Goal: Share content: Share content

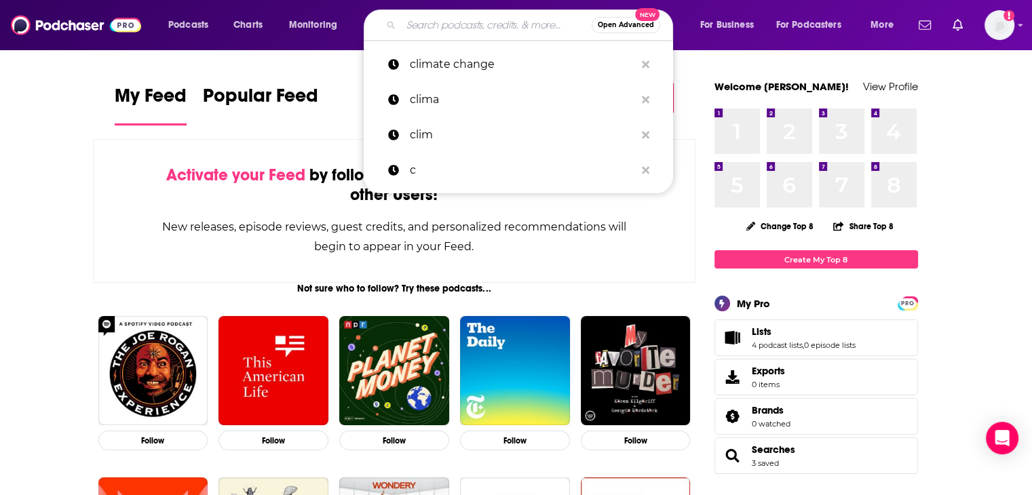
click at [491, 22] on input "Search podcasts, credits, & more..." at bounding box center [496, 25] width 191 height 22
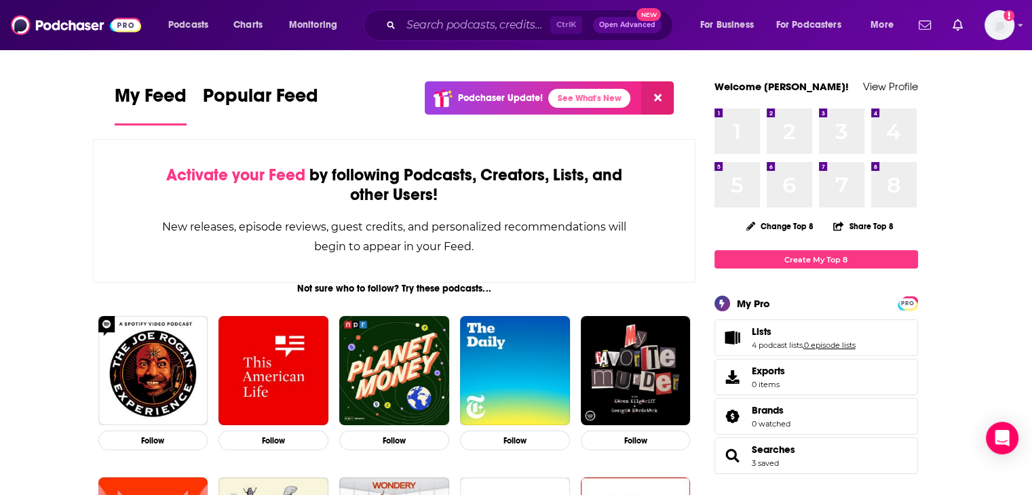
click at [822, 349] on link "0 episode lists" at bounding box center [830, 345] width 52 height 9
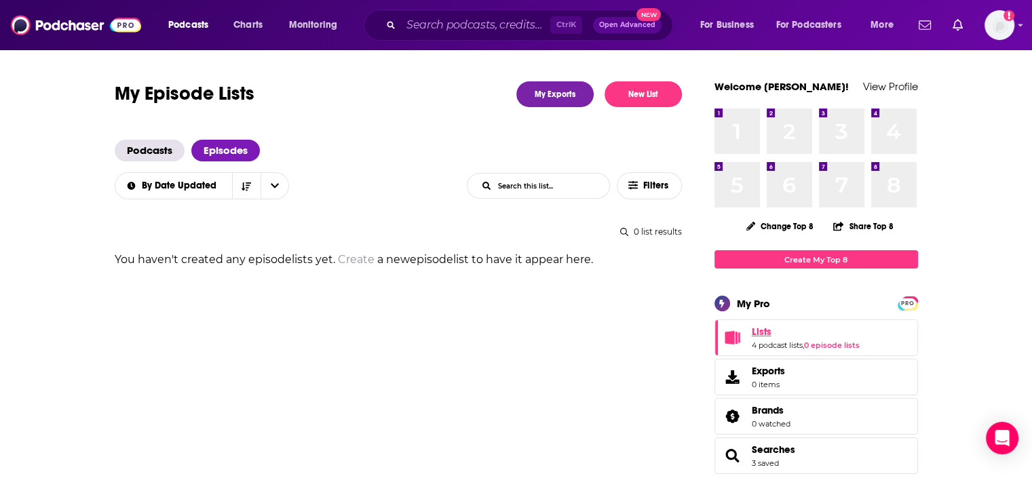
click at [771, 330] on link "Lists" at bounding box center [806, 332] width 108 height 12
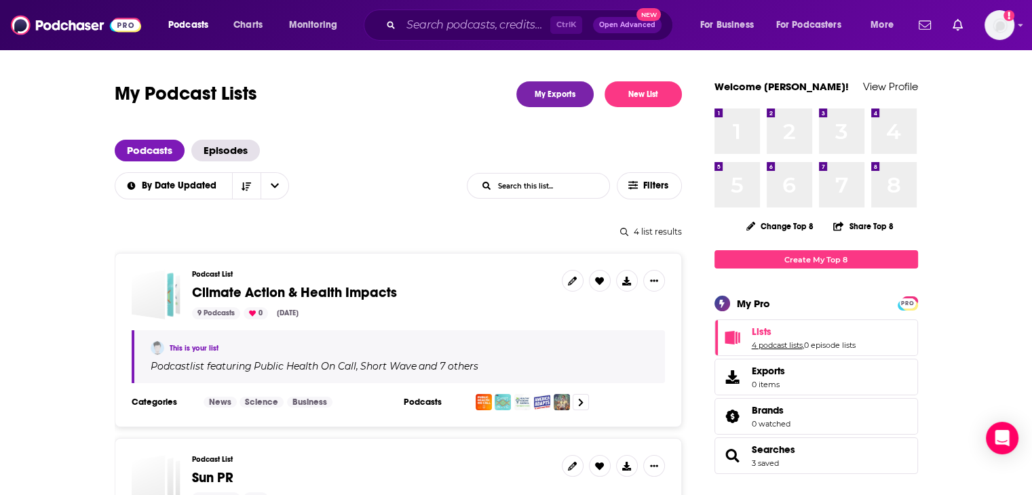
click at [771, 345] on link "4 podcast lists" at bounding box center [777, 345] width 51 height 9
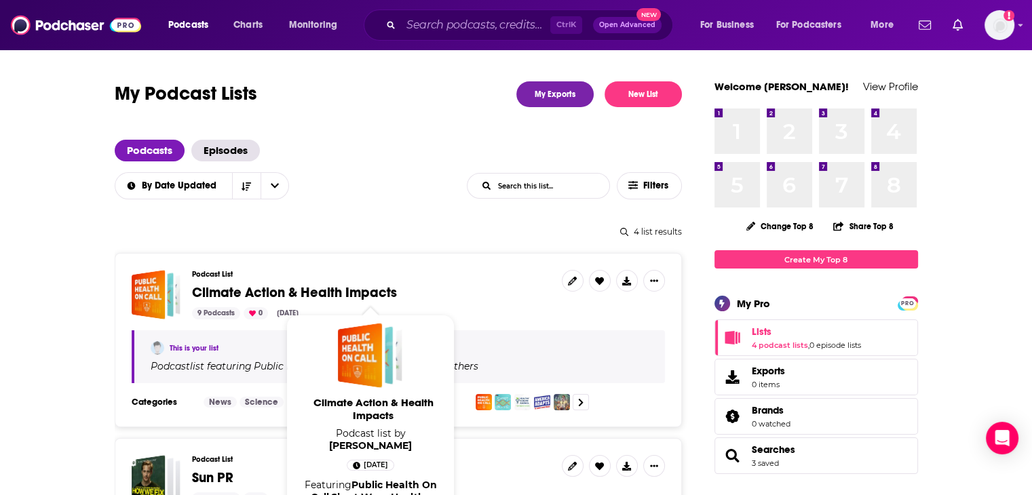
click at [395, 289] on span "Climate Action & Health Impacts" at bounding box center [294, 292] width 205 height 17
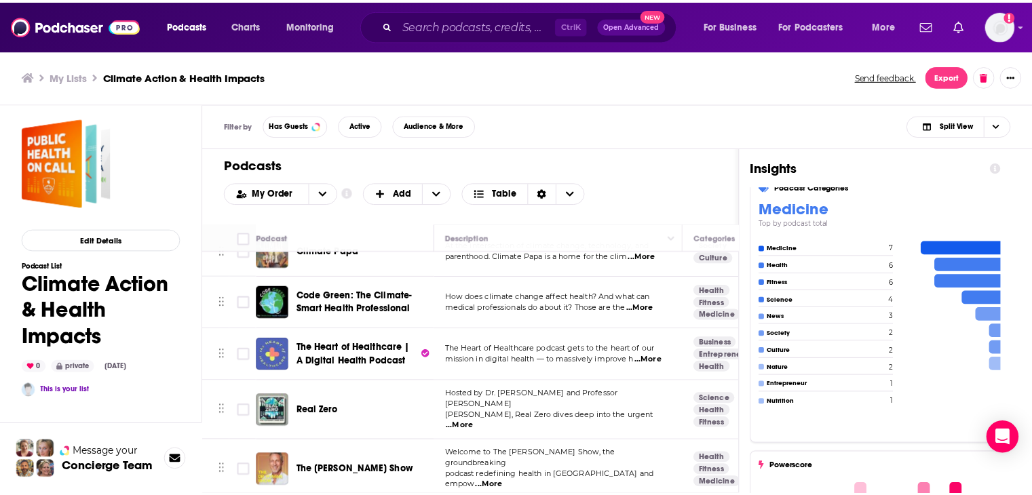
scroll to position [678, 0]
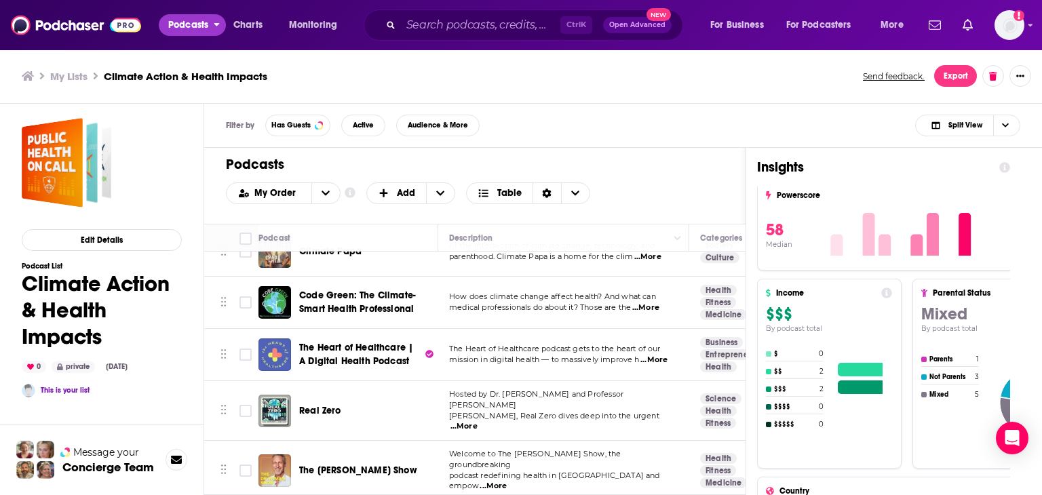
click at [210, 17] on button "Podcasts" at bounding box center [192, 25] width 67 height 22
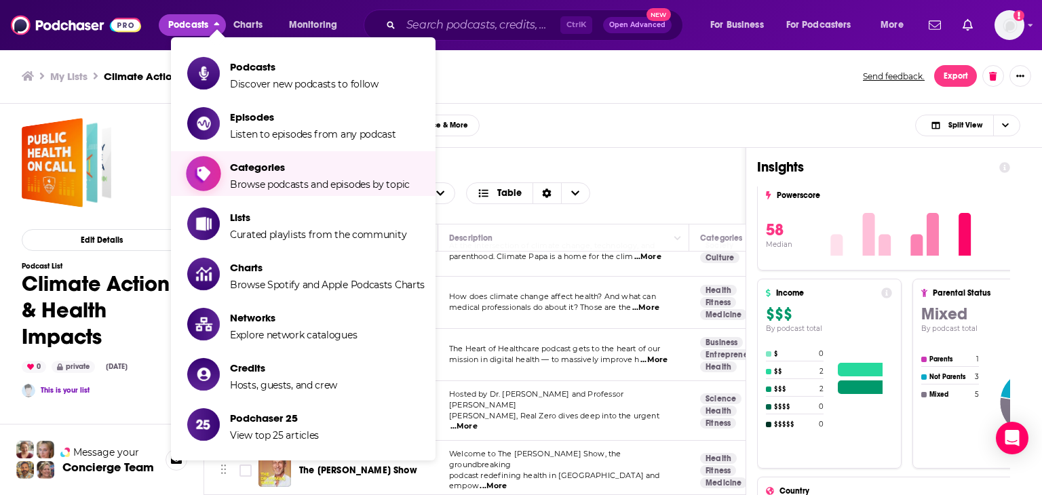
click at [277, 176] on span "Categories Browse podcasts and episodes by topic" at bounding box center [320, 174] width 180 height 34
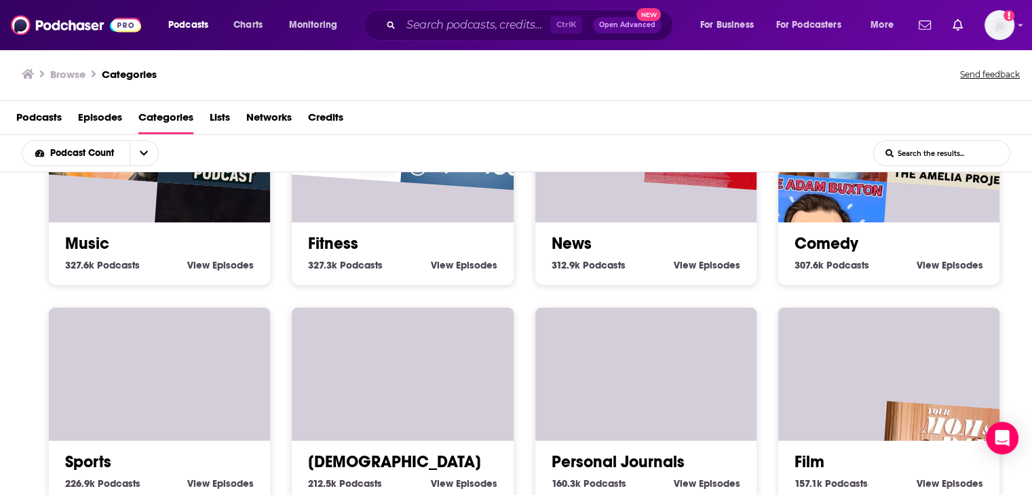
scroll to position [540, 0]
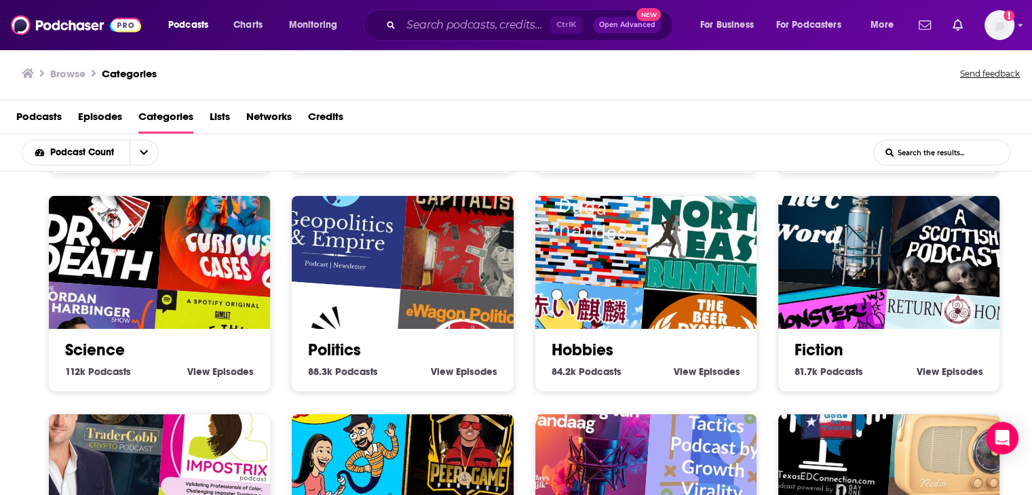
scroll to position [2, 0]
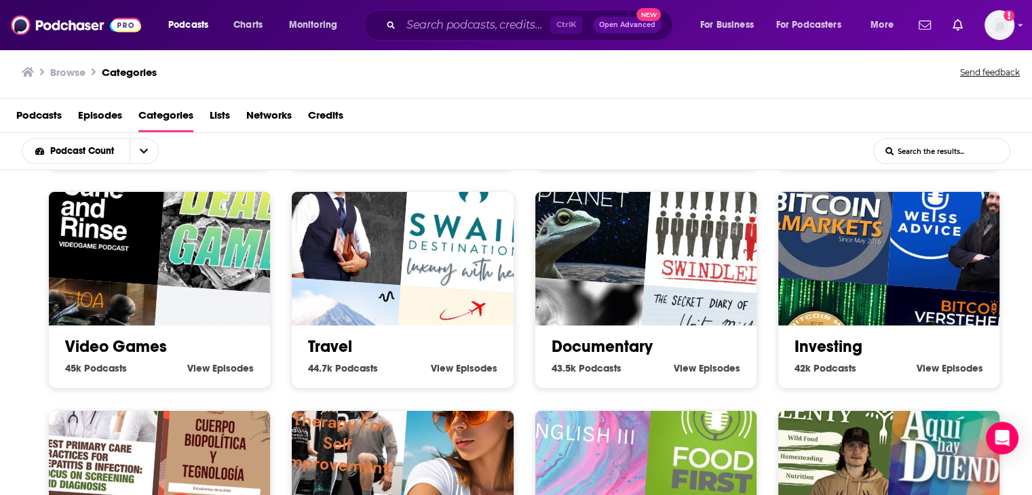
scroll to position [2068, 0]
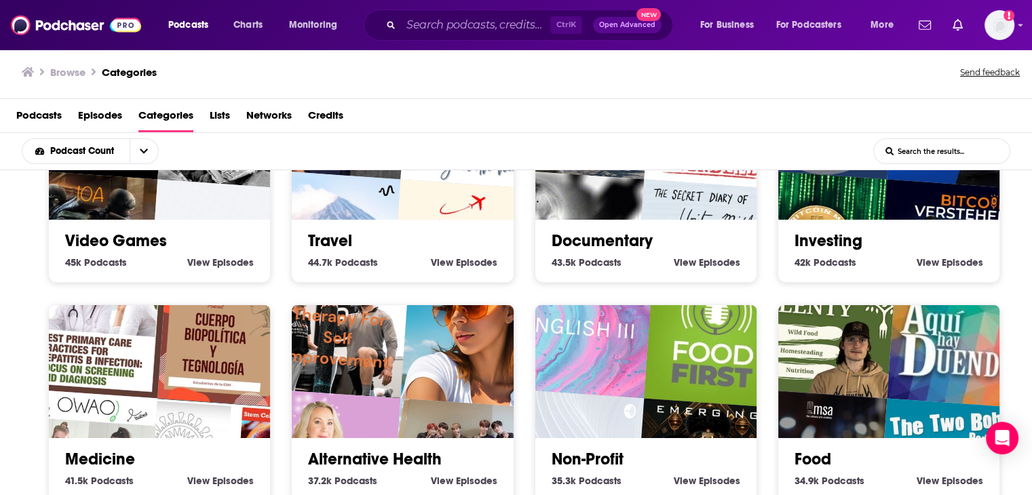
click at [558, 478] on div "Society 1.3m Society Podcasts View Society Episodes Culture 1.3m Culture Podcas…" at bounding box center [516, 333] width 1032 height 326
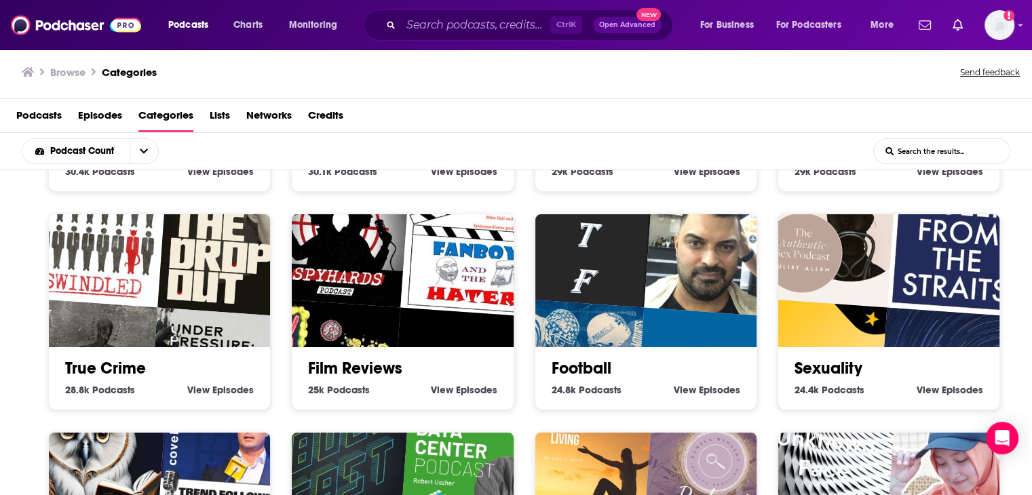
scroll to position [2832, 0]
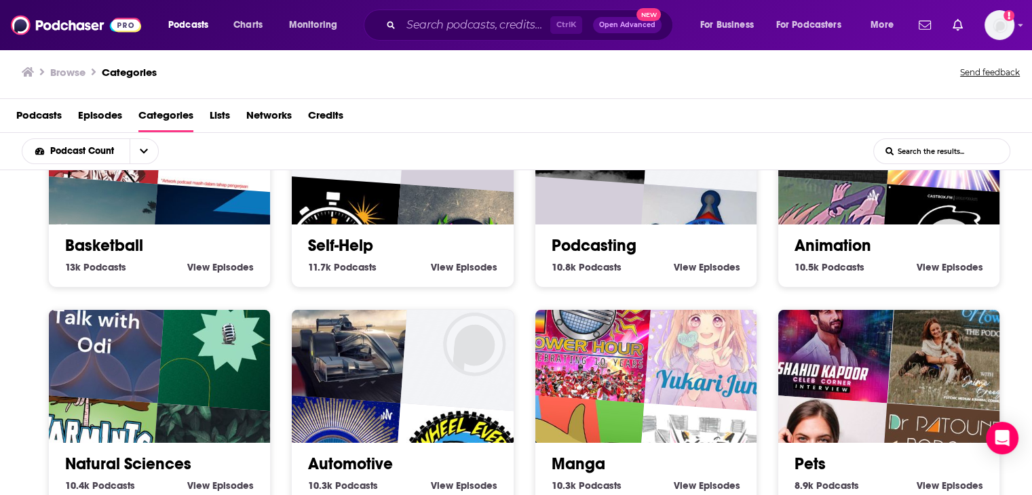
scroll to position [3596, 0]
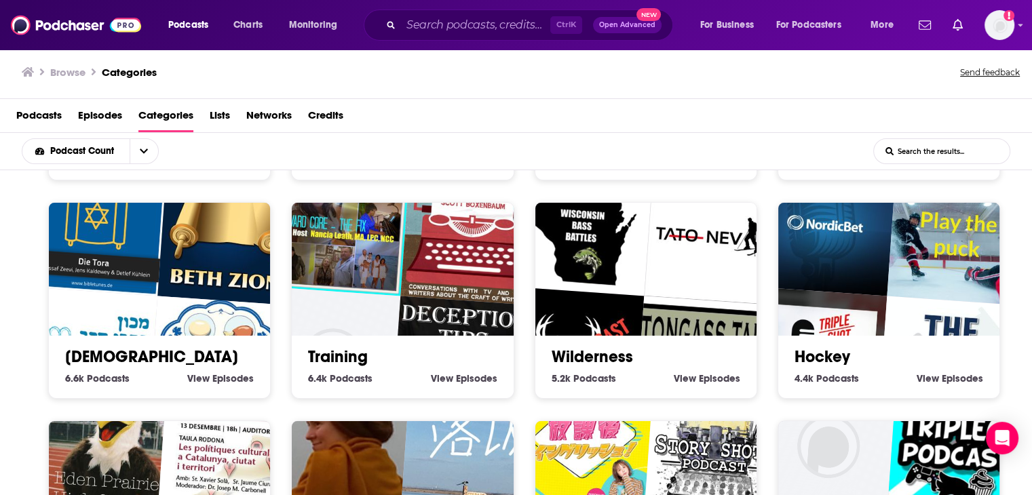
scroll to position [4361, 0]
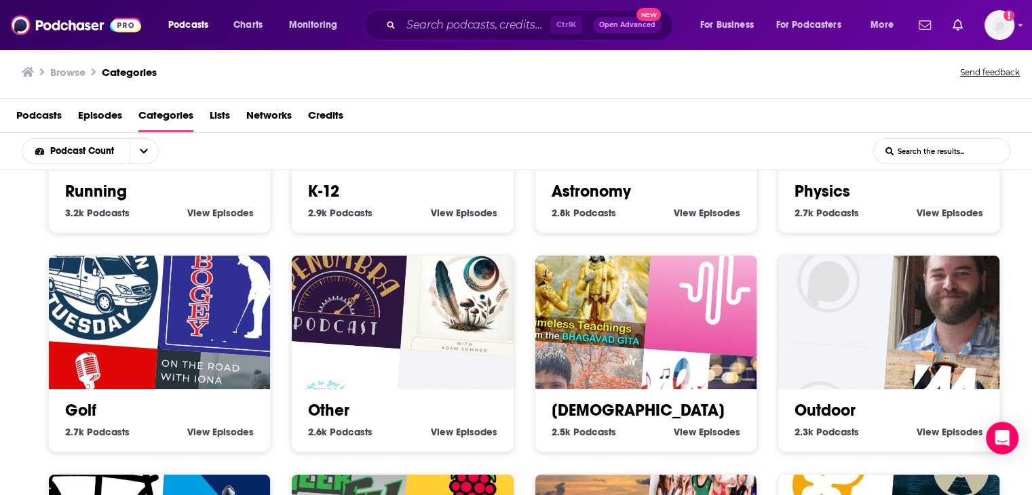
scroll to position [5183, 0]
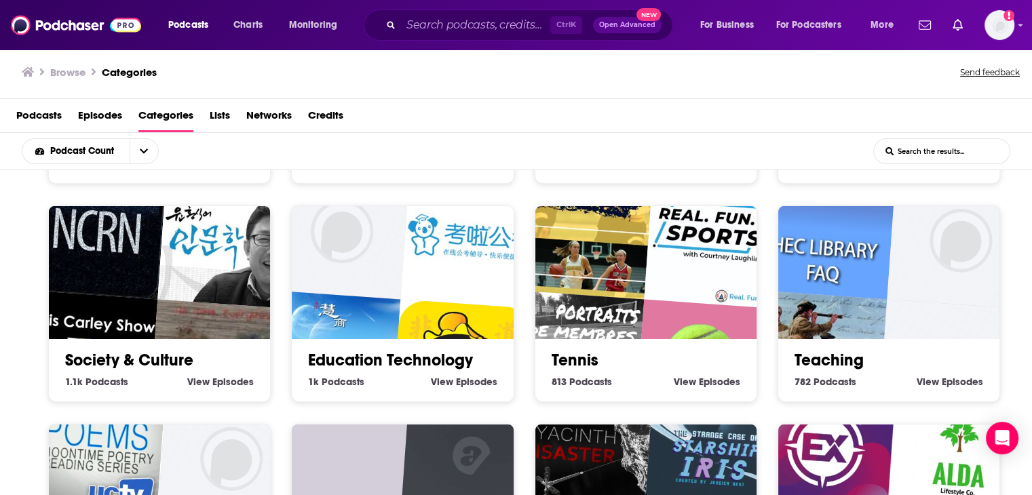
scroll to position [5947, 0]
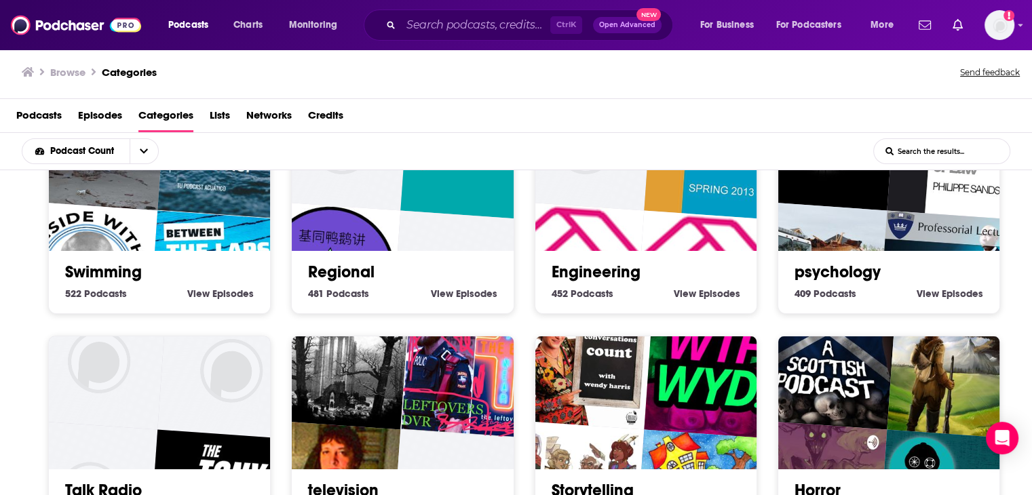
scroll to position [6750, 0]
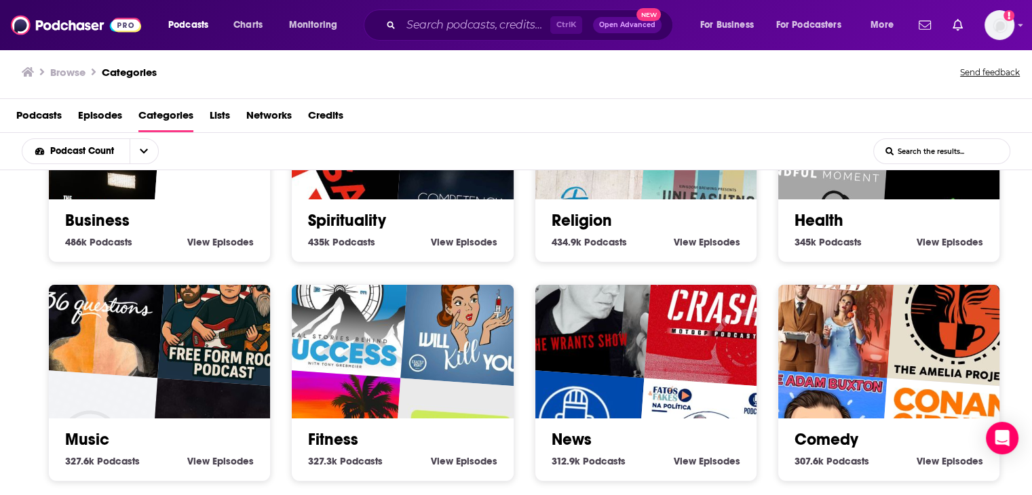
scroll to position [136, 0]
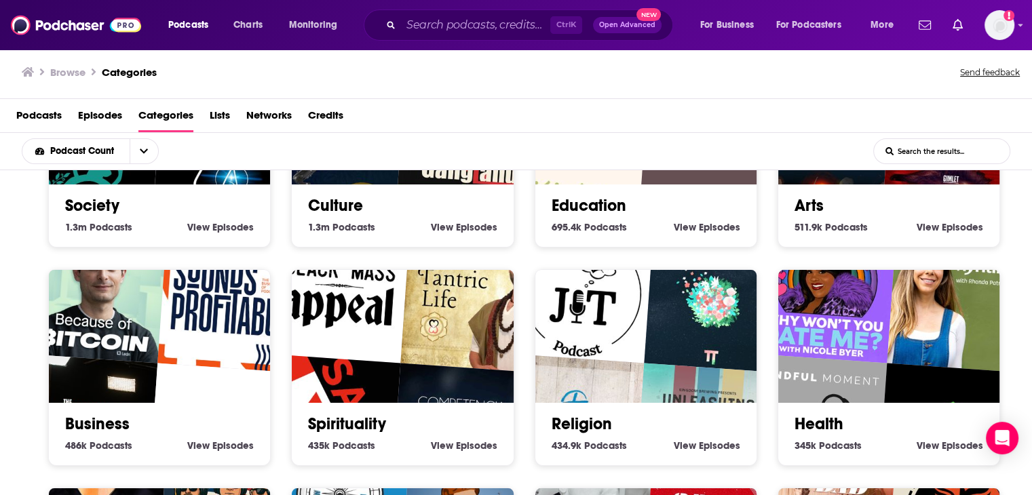
click at [887, 282] on img "FoundMyFitness" at bounding box center [958, 302] width 142 height 142
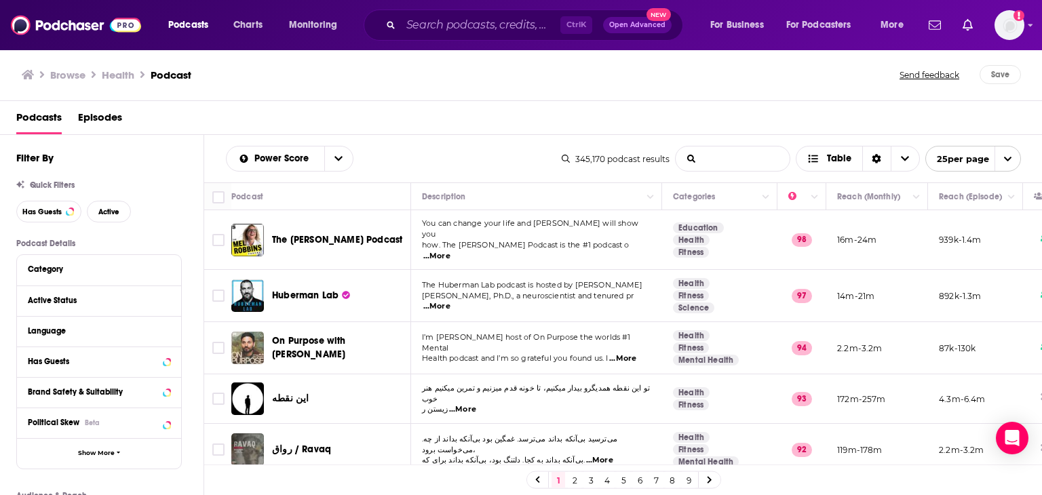
click at [759, 154] on input "List Search Input" at bounding box center [733, 159] width 114 height 24
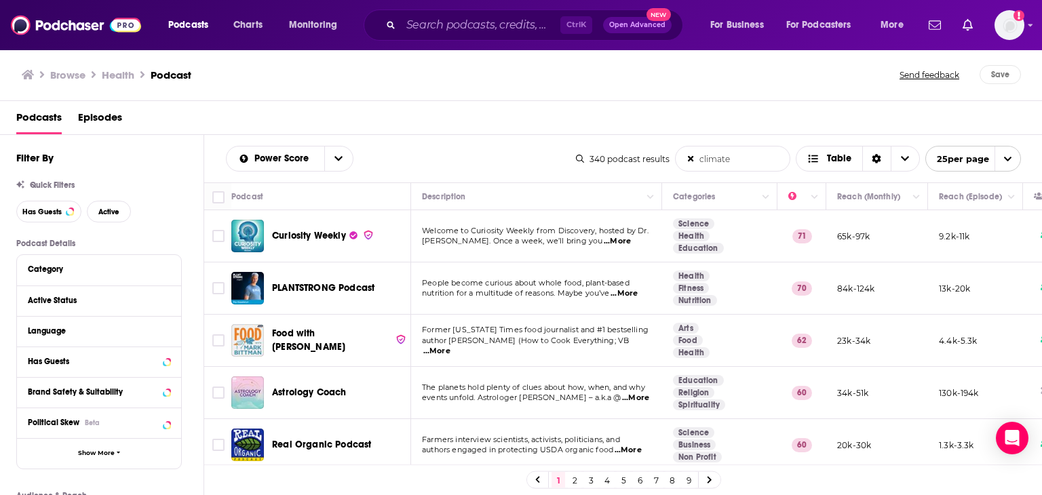
click at [450, 346] on span "...More" at bounding box center [436, 351] width 27 height 11
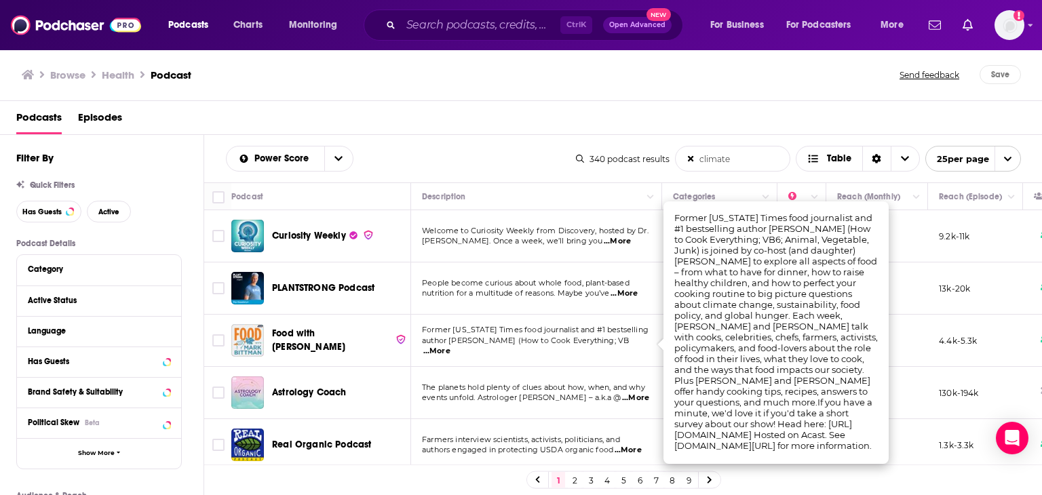
click at [475, 121] on div "Podcasts Episodes" at bounding box center [524, 121] width 1016 height 28
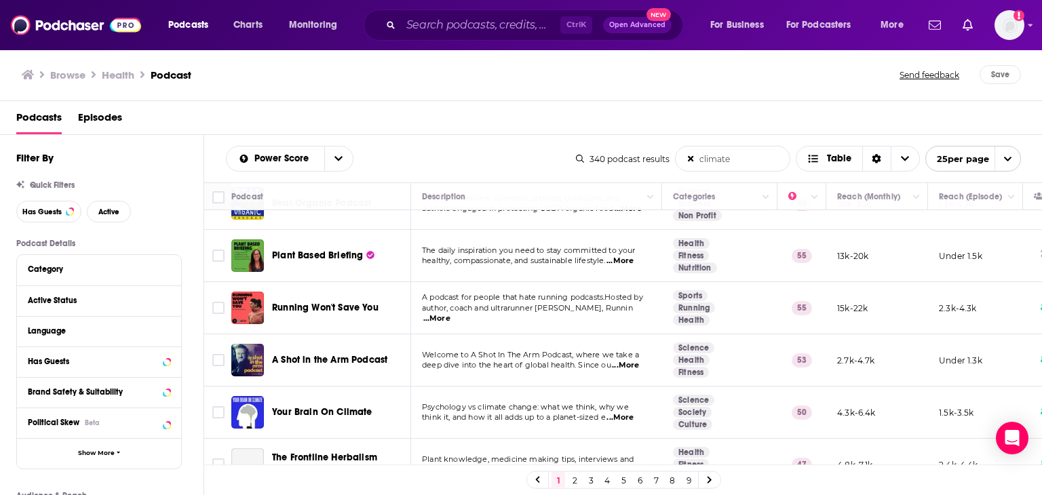
scroll to position [271, 0]
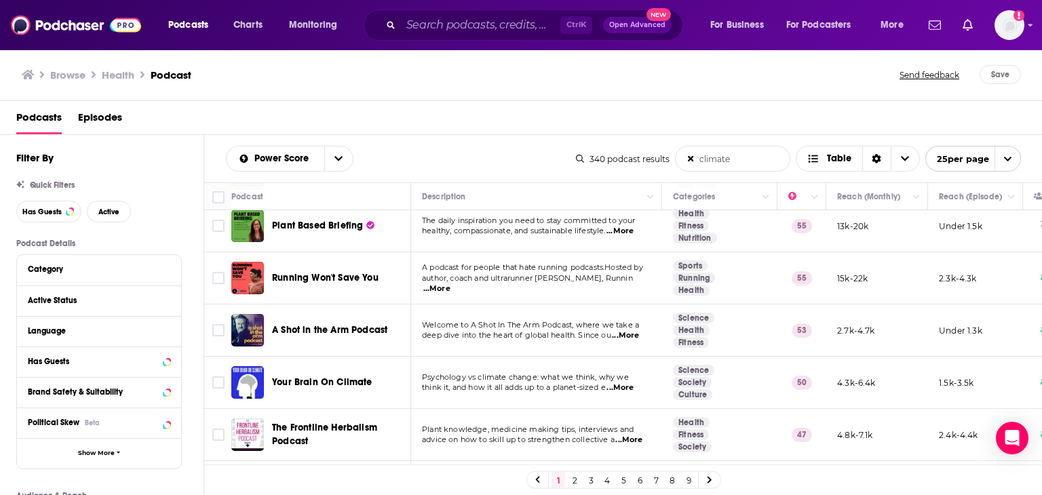
click at [630, 387] on span "...More" at bounding box center [619, 388] width 27 height 11
click at [573, 478] on link "2" at bounding box center [575, 480] width 14 height 16
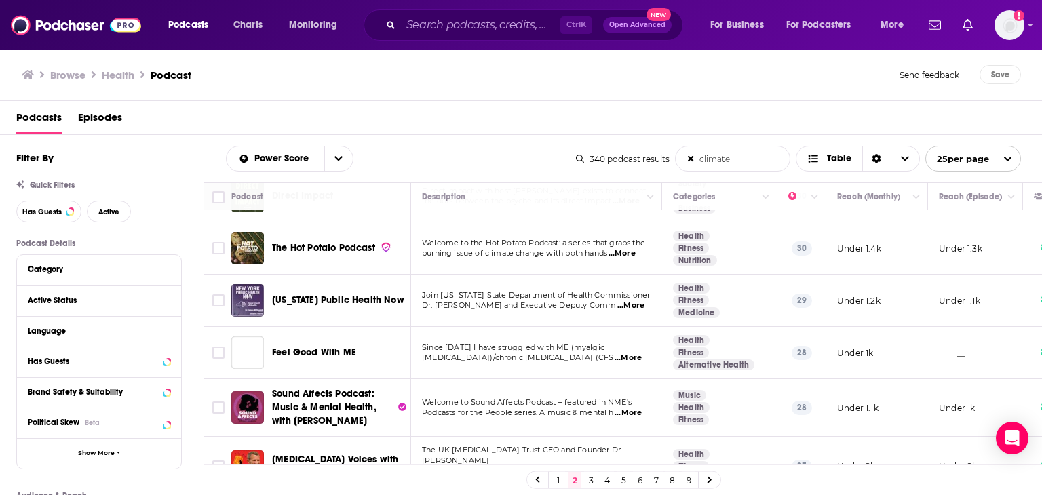
scroll to position [1031, 0]
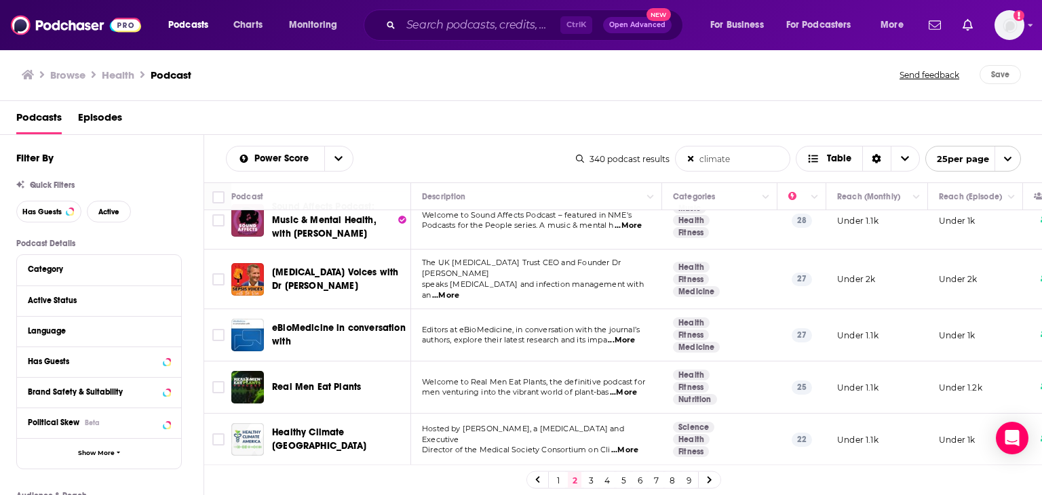
drag, startPoint x: 746, startPoint y: 160, endPoint x: 661, endPoint y: 148, distance: 86.3
click at [661, 148] on div "340 podcast results climate List Search Input Search the results... Table 25 pe…" at bounding box center [798, 159] width 445 height 26
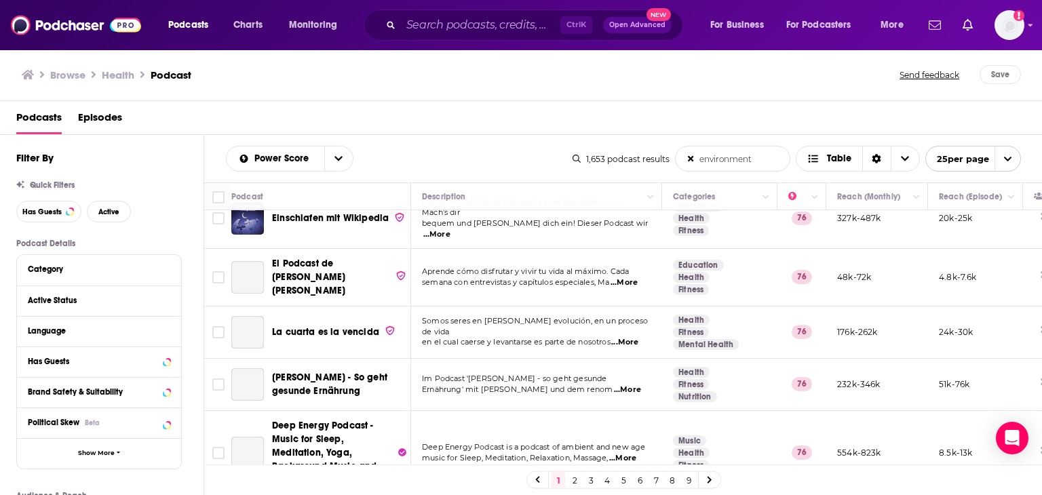
scroll to position [950, 0]
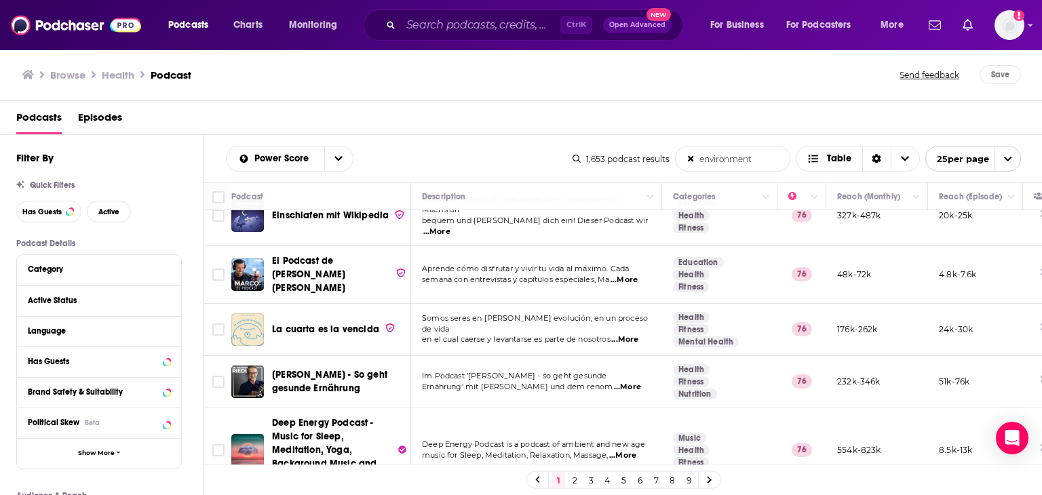
type input "environment"
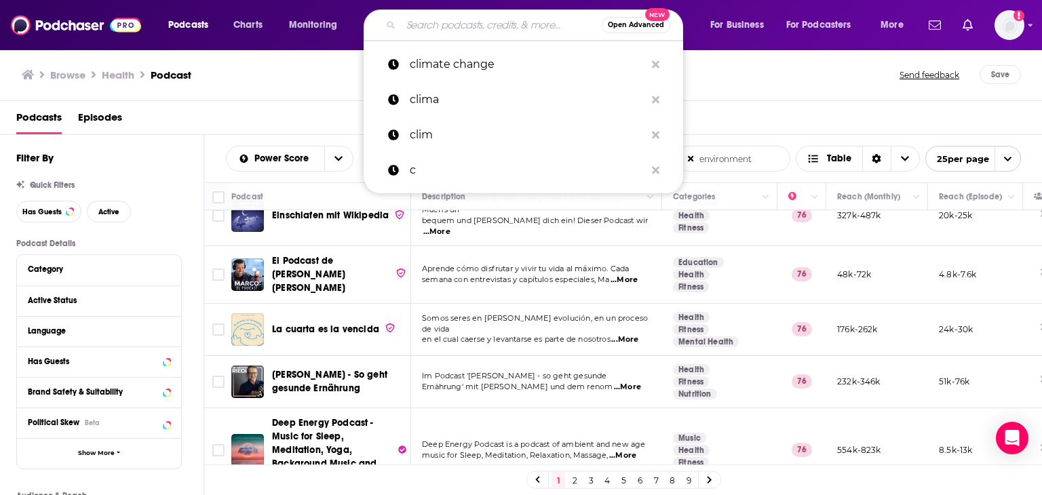
click at [433, 20] on input "Search podcasts, credits, & more..." at bounding box center [501, 25] width 201 height 22
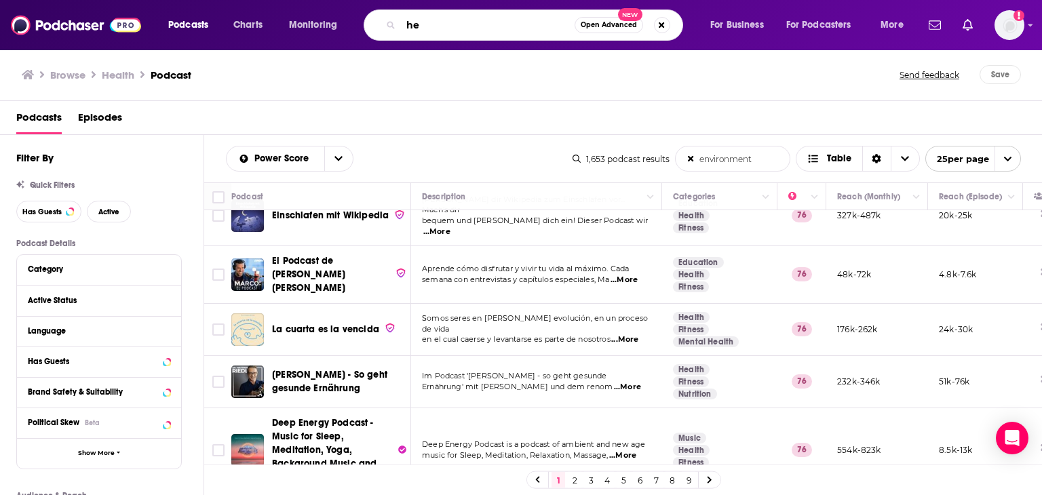
type input "h"
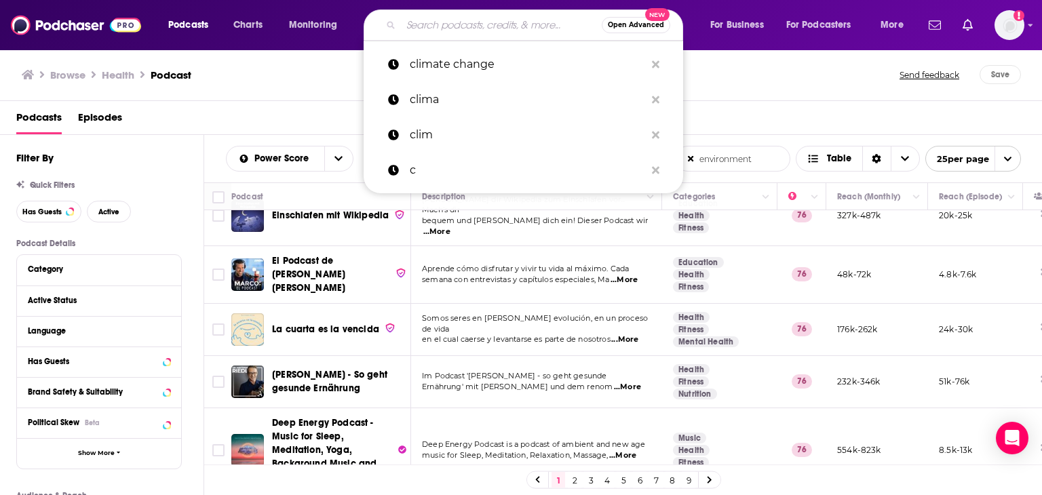
click at [630, 31] on button "Open Advanced New" at bounding box center [636, 25] width 69 height 16
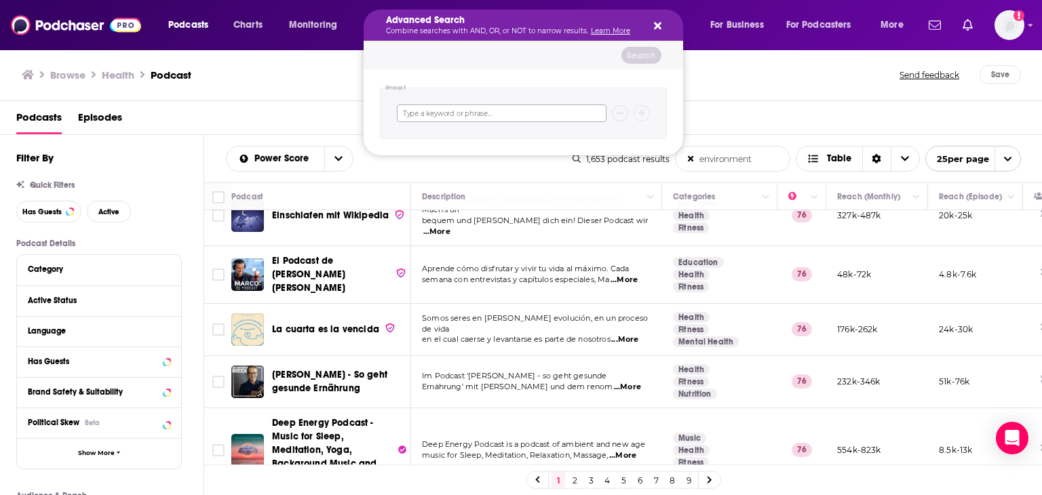
click at [454, 111] on input "Search podcasts, credits, & more..." at bounding box center [502, 113] width 210 height 18
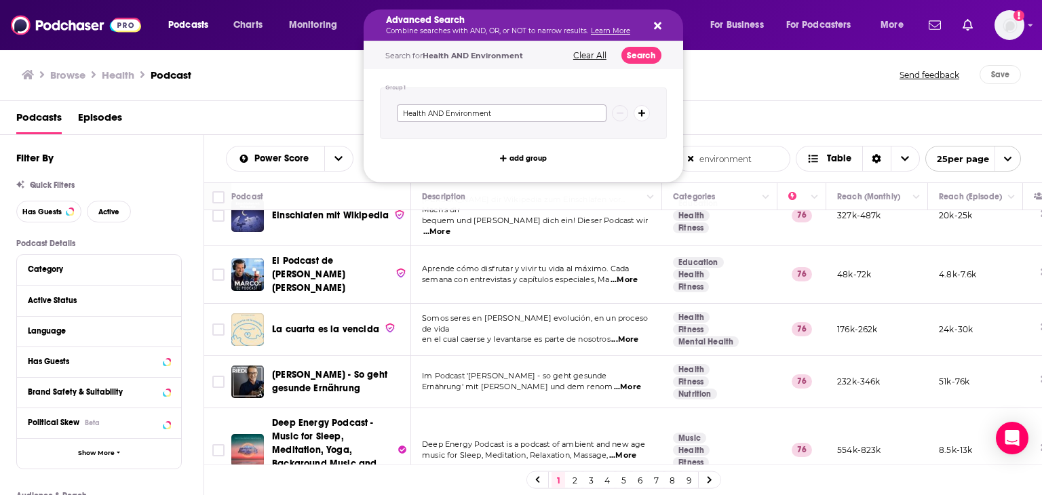
type input "Health AND Environment"
click at [635, 58] on button "Search" at bounding box center [641, 55] width 40 height 17
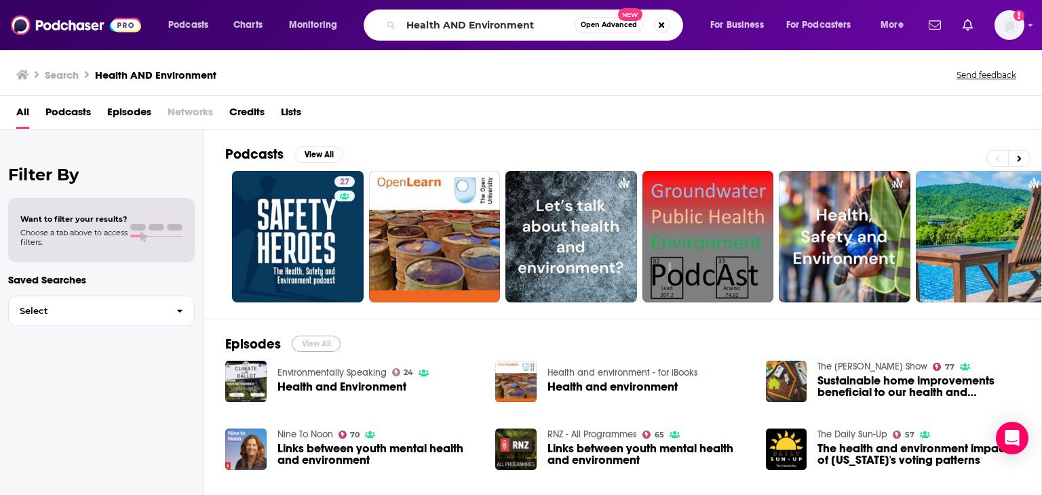
click at [307, 348] on button "View All" at bounding box center [316, 344] width 49 height 16
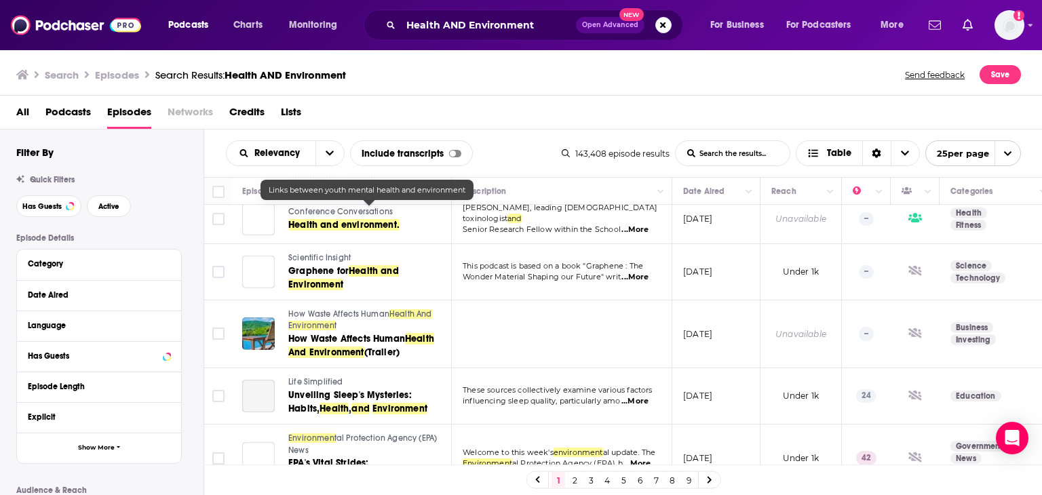
scroll to position [1200, 0]
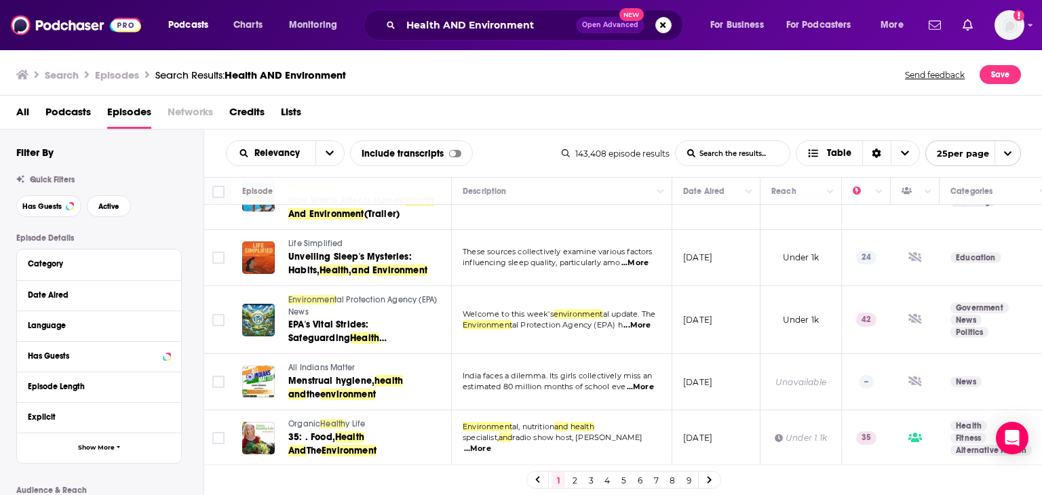
click at [568, 480] on link "2" at bounding box center [575, 480] width 14 height 16
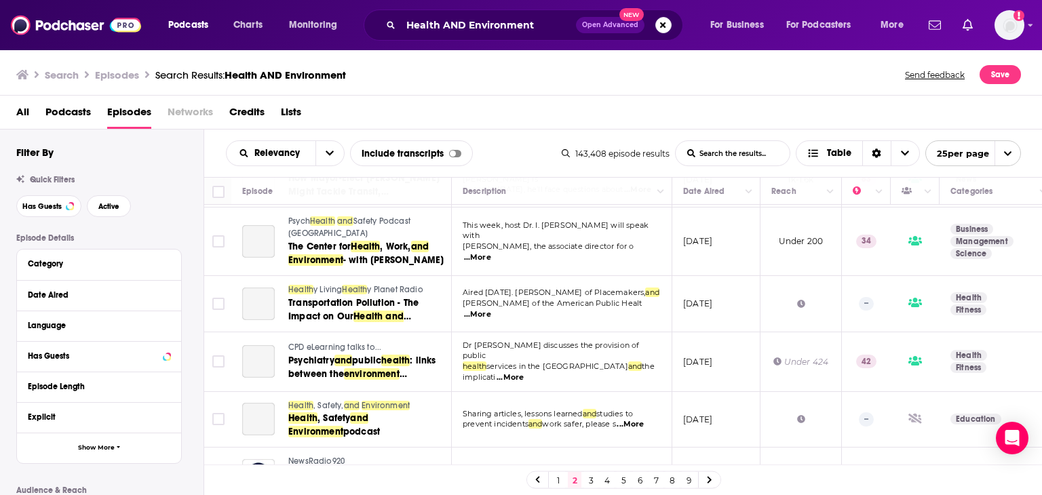
scroll to position [1085, 0]
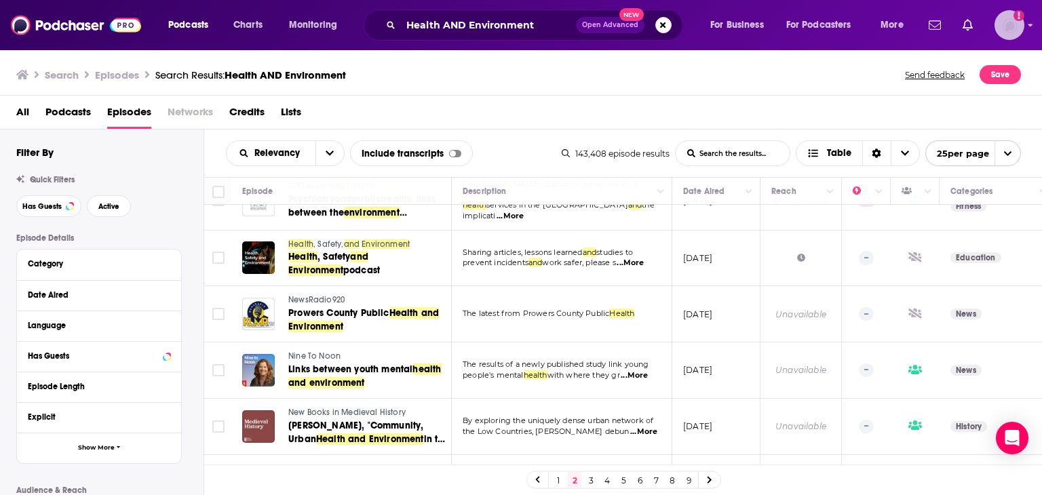
click at [1013, 24] on img "Logged in as jessicasunpr" at bounding box center [1009, 25] width 30 height 30
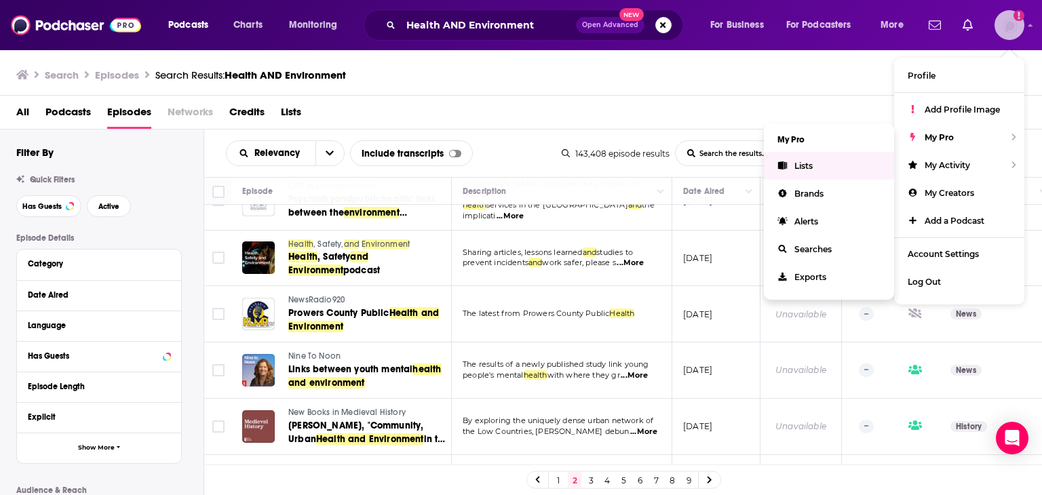
click at [828, 165] on link "Lists" at bounding box center [829, 166] width 130 height 28
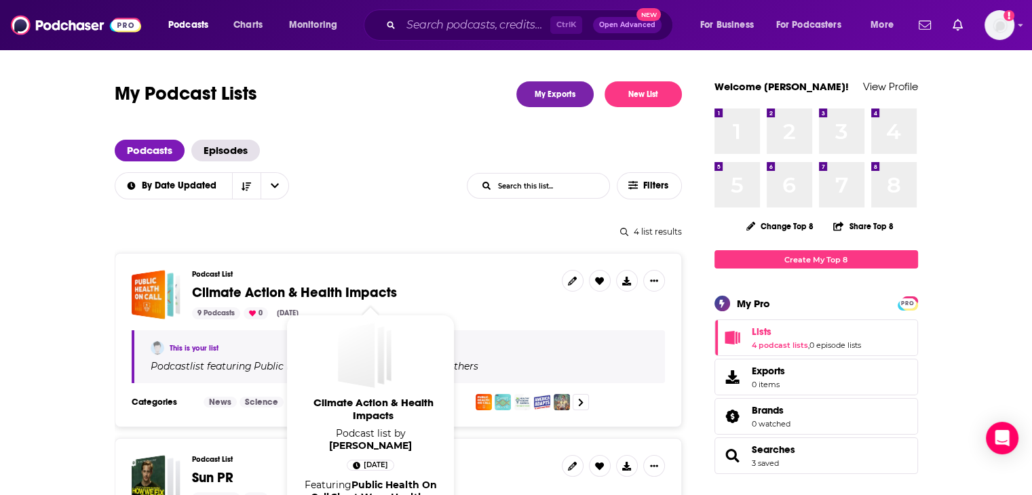
click at [346, 288] on span "Climate Action & Health Impacts" at bounding box center [294, 292] width 205 height 17
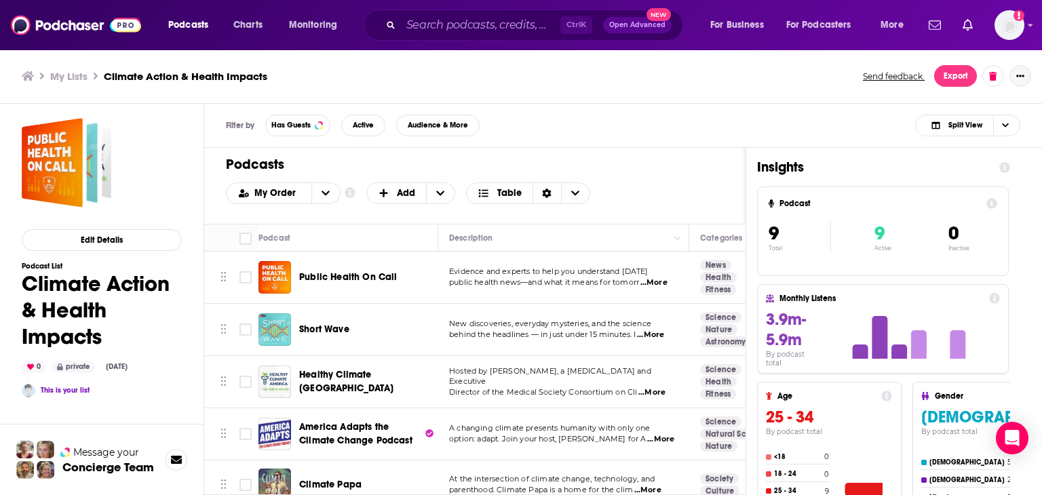
click at [1016, 75] on icon "Show More Button" at bounding box center [1020, 76] width 8 height 2
click at [971, 216] on button "Share" at bounding box center [963, 209] width 130 height 25
click at [1016, 127] on icon "Show additional menu" at bounding box center [1015, 130] width 8 height 11
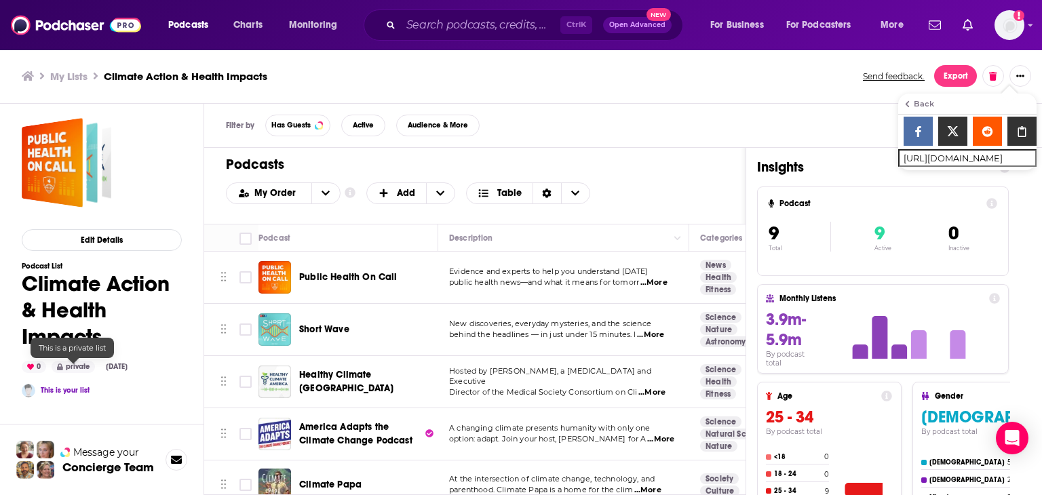
click at [66, 370] on div "private" at bounding box center [73, 367] width 43 height 12
click at [74, 370] on div "private" at bounding box center [73, 367] width 43 height 12
click at [94, 236] on button "Edit Details" at bounding box center [102, 240] width 160 height 22
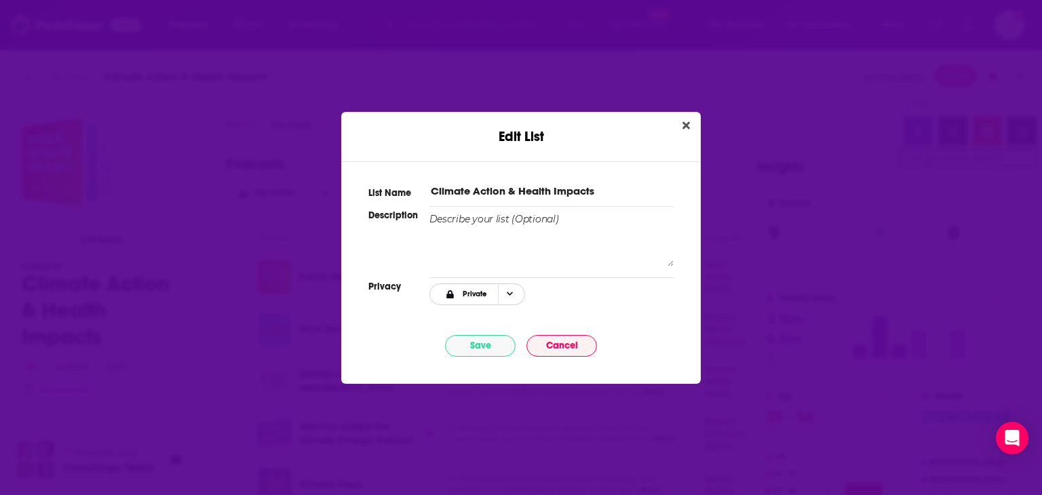
click at [507, 292] on icon "Choose Privacy" at bounding box center [510, 293] width 7 height 7
click at [492, 343] on span "Link Only" at bounding box center [499, 338] width 85 height 7
type input "[URL][DOMAIN_NAME]"
click at [497, 351] on button "Save" at bounding box center [480, 346] width 71 height 22
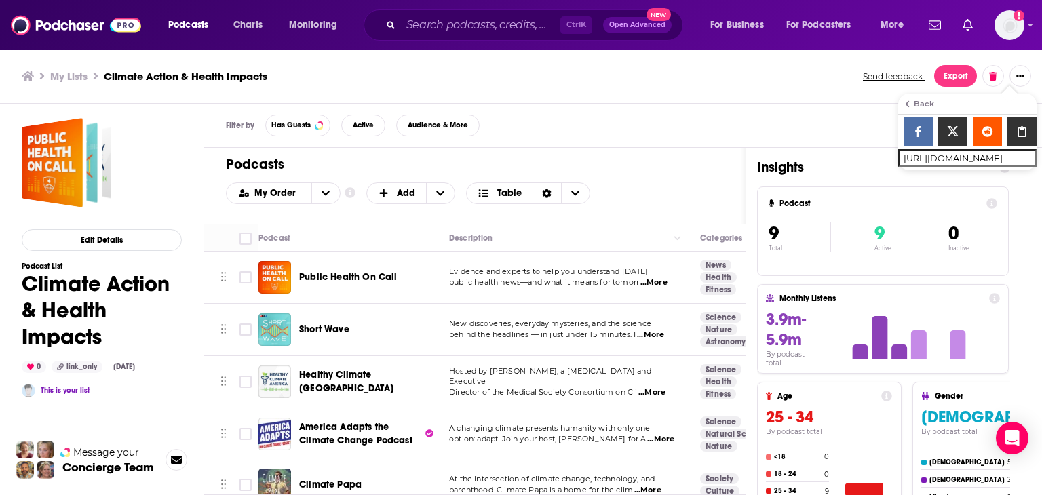
click at [1021, 131] on icon "Show additional menu" at bounding box center [1021, 131] width 29 height 11
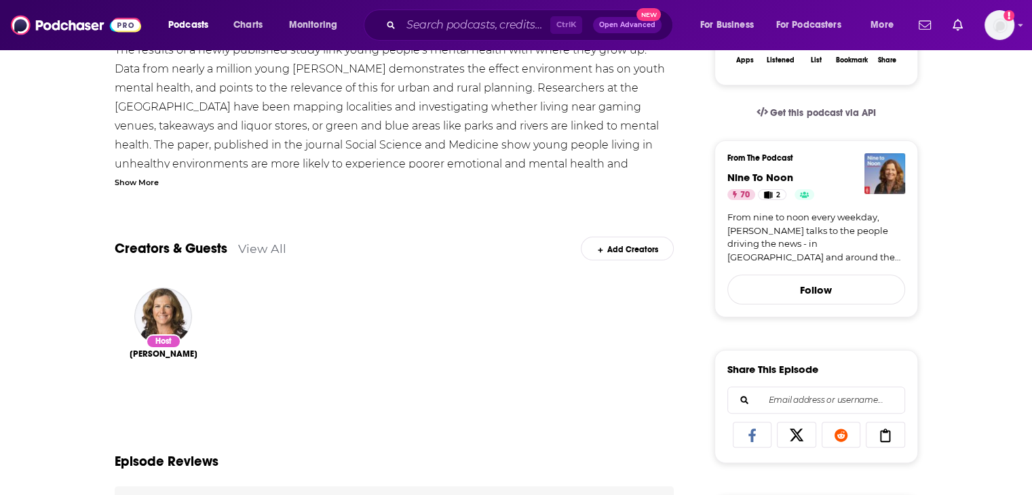
scroll to position [271, 0]
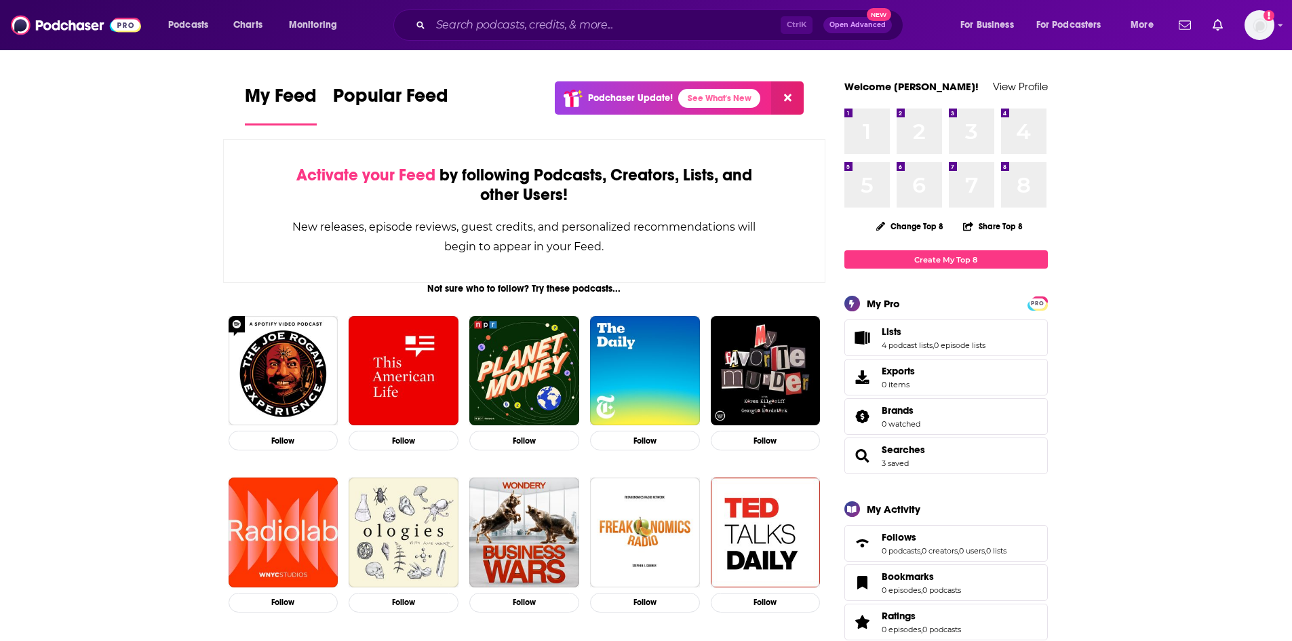
click at [1031, 24] on div "Podcasts Charts Monitoring Ctrl K Open Advanced New For Business For Podcasters…" at bounding box center [646, 25] width 1292 height 50
click at [1031, 24] on img "Logged in as jessicasunpr" at bounding box center [1260, 25] width 30 height 30
